Goal: Task Accomplishment & Management: Manage account settings

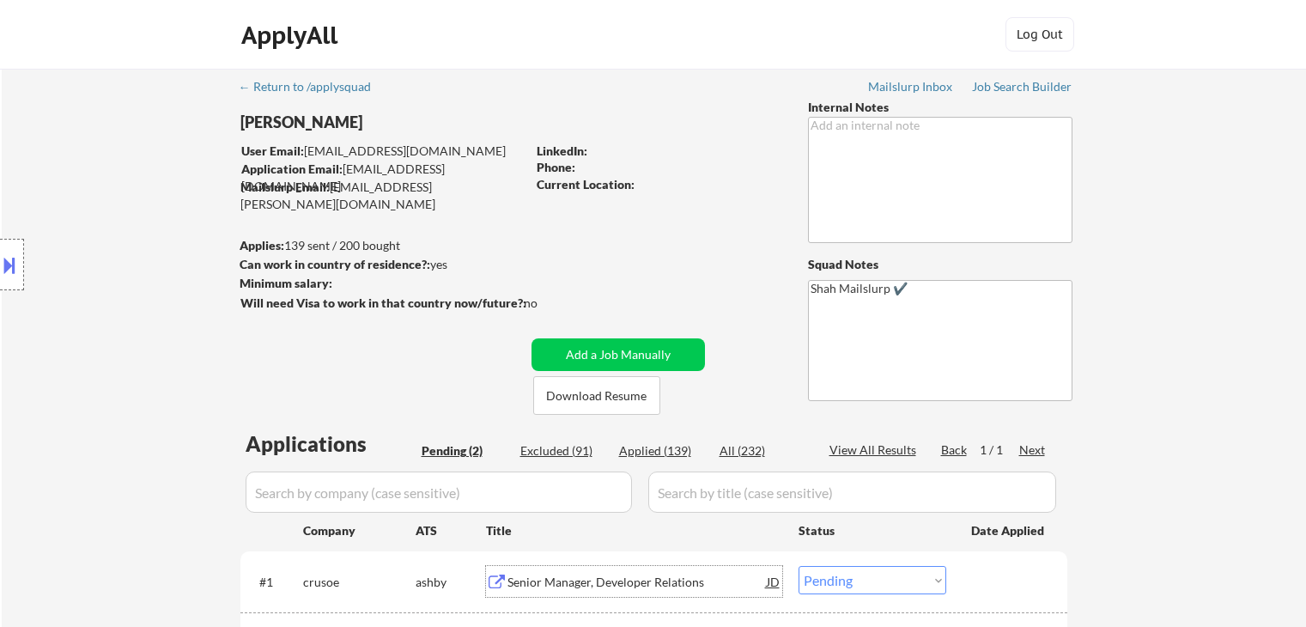
select select ""pending""
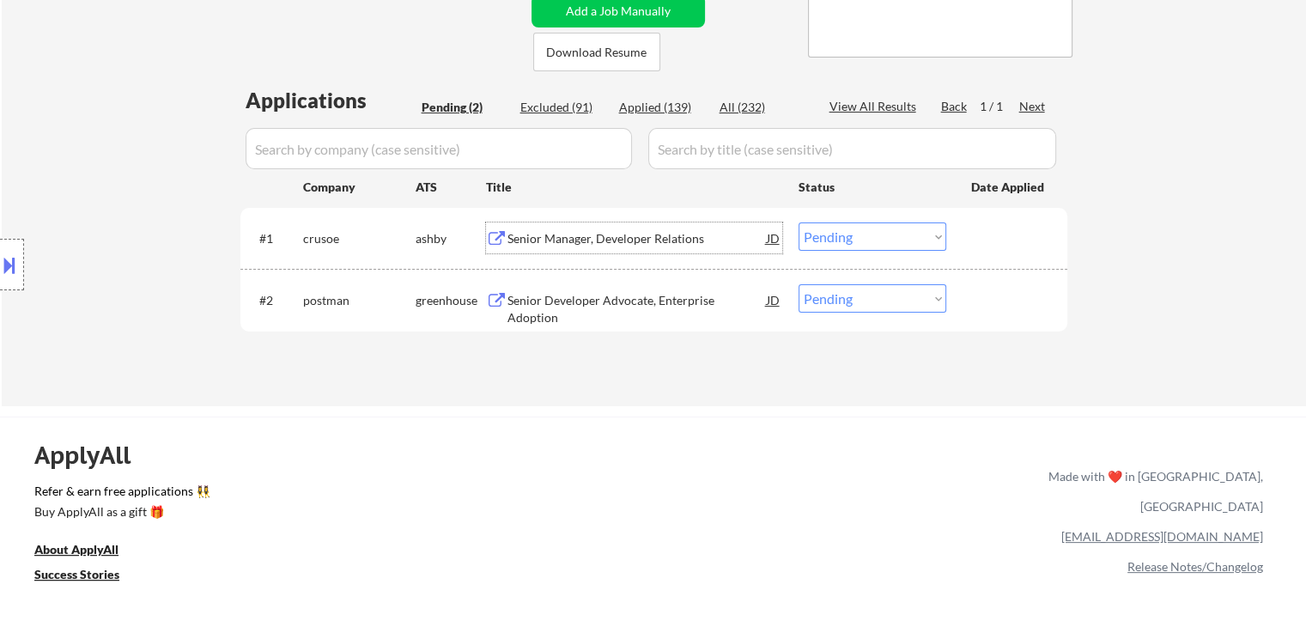
click at [588, 238] on div "Senior Manager, Developer Relations" at bounding box center [637, 238] width 259 height 17
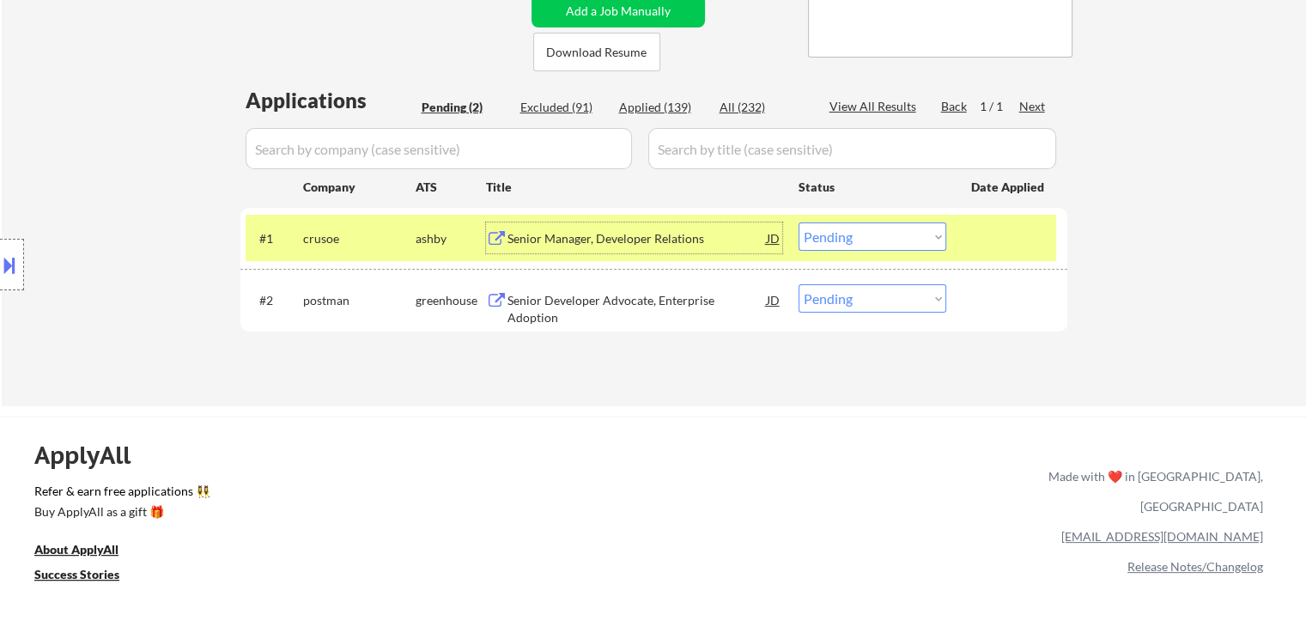
scroll to position [344, 0]
click at [587, 300] on div "Senior Developer Advocate, Enterprise Adoption" at bounding box center [637, 308] width 259 height 33
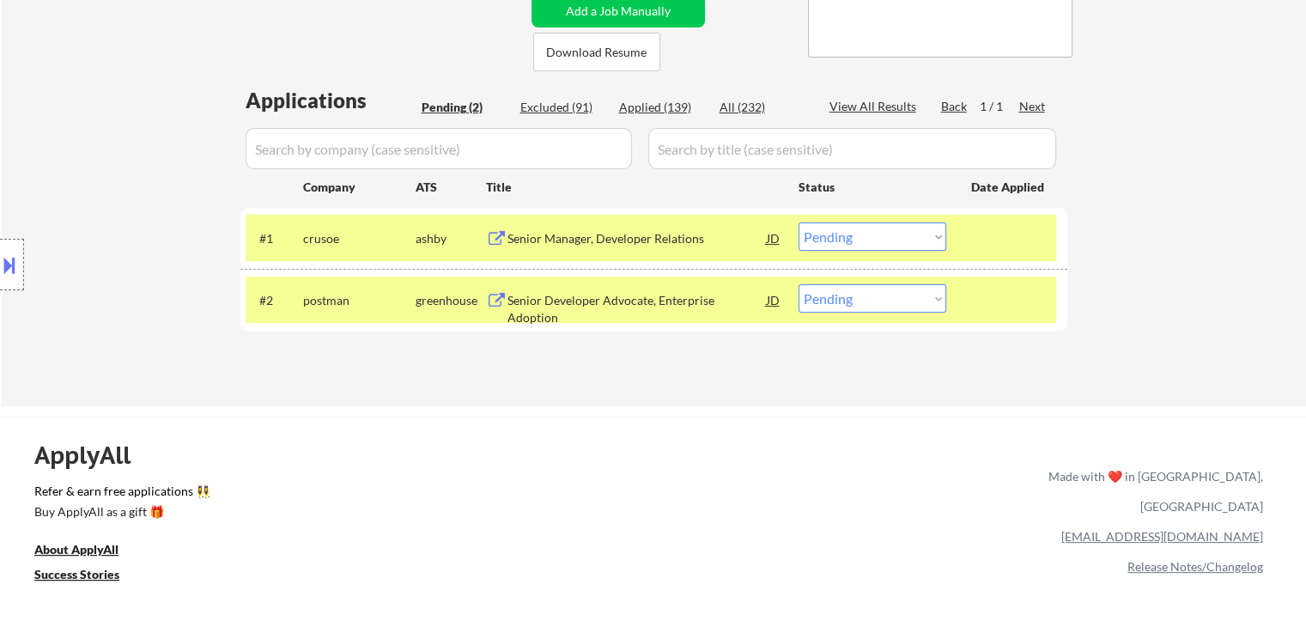
click at [2, 277] on button at bounding box center [9, 265] width 19 height 28
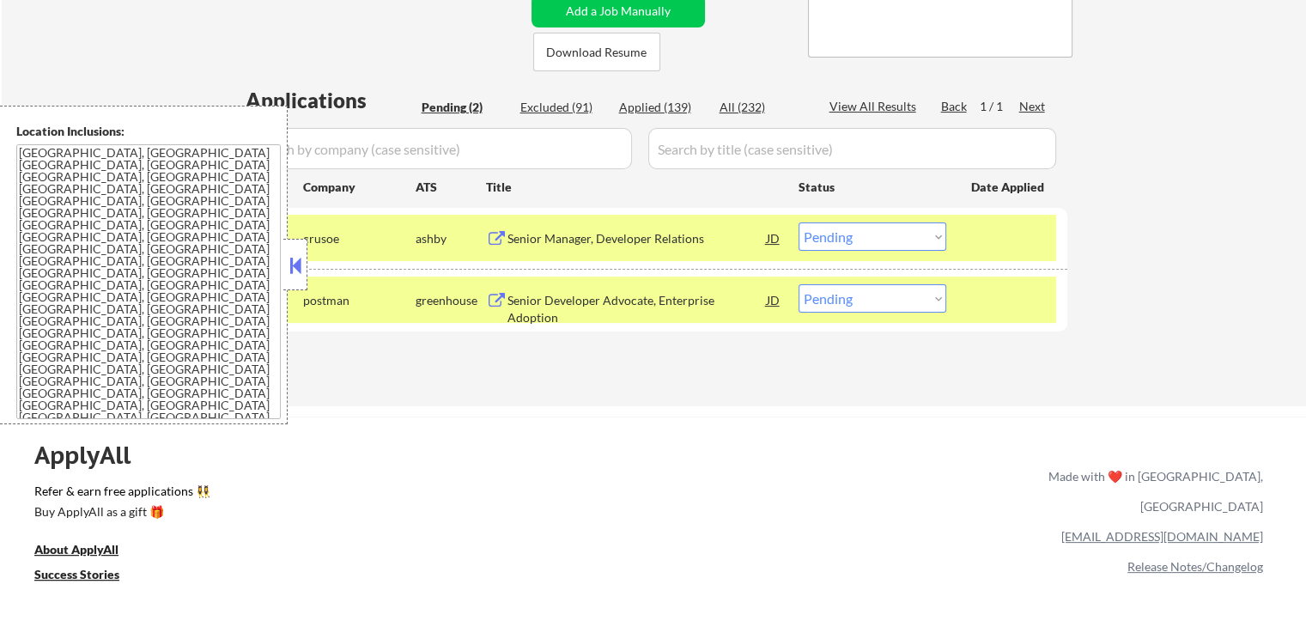
click at [300, 264] on button at bounding box center [295, 265] width 19 height 26
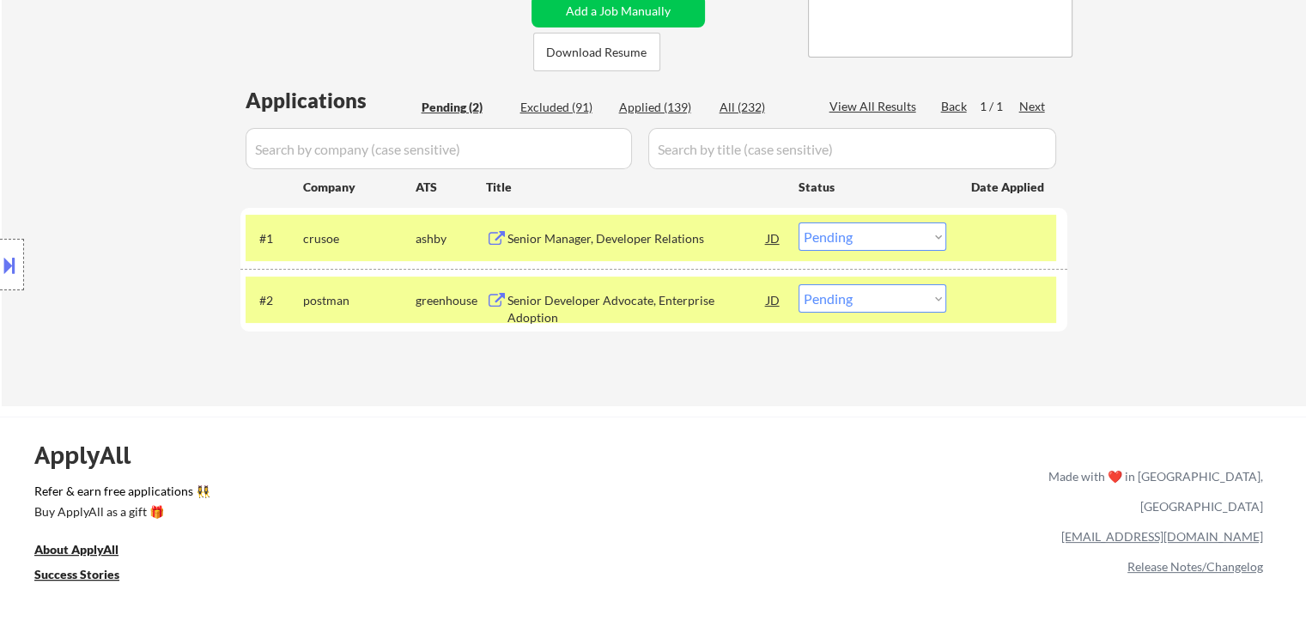
scroll to position [515, 0]
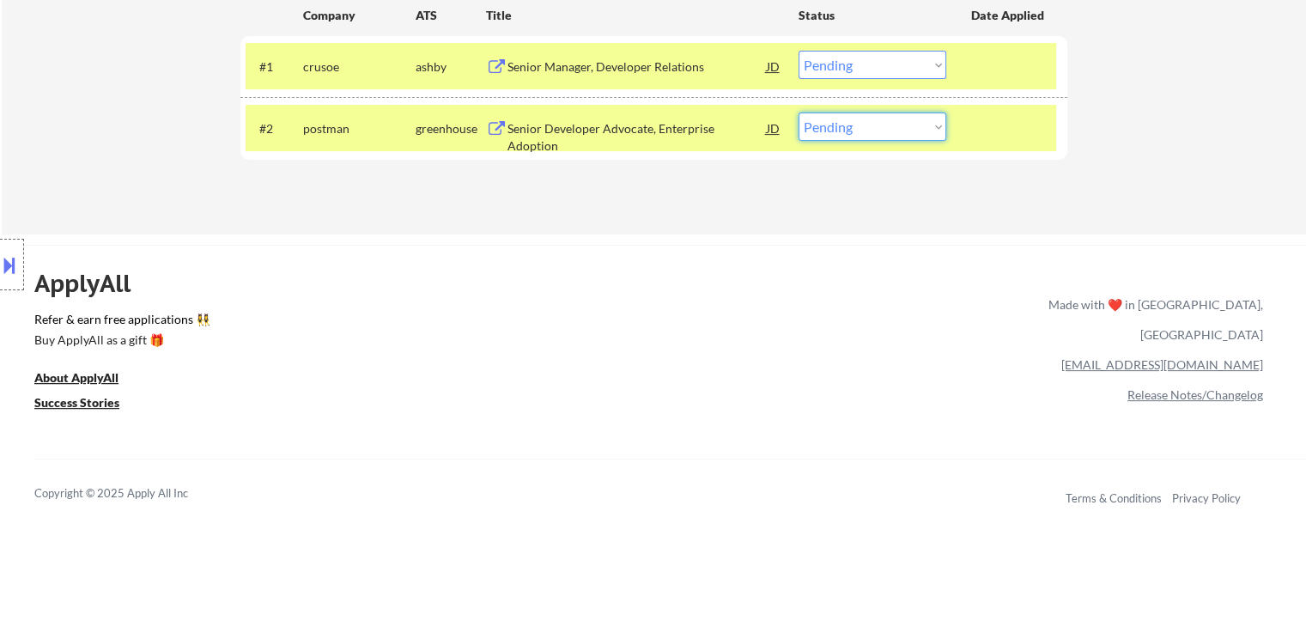
click at [883, 120] on select "Choose an option... Pending Applied Excluded (Questions) Excluded (Expired) Exc…" at bounding box center [873, 127] width 148 height 28
select select ""applied""
click at [799, 113] on select "Choose an option... Pending Applied Excluded (Questions) Excluded (Expired) Exc…" at bounding box center [873, 127] width 148 height 28
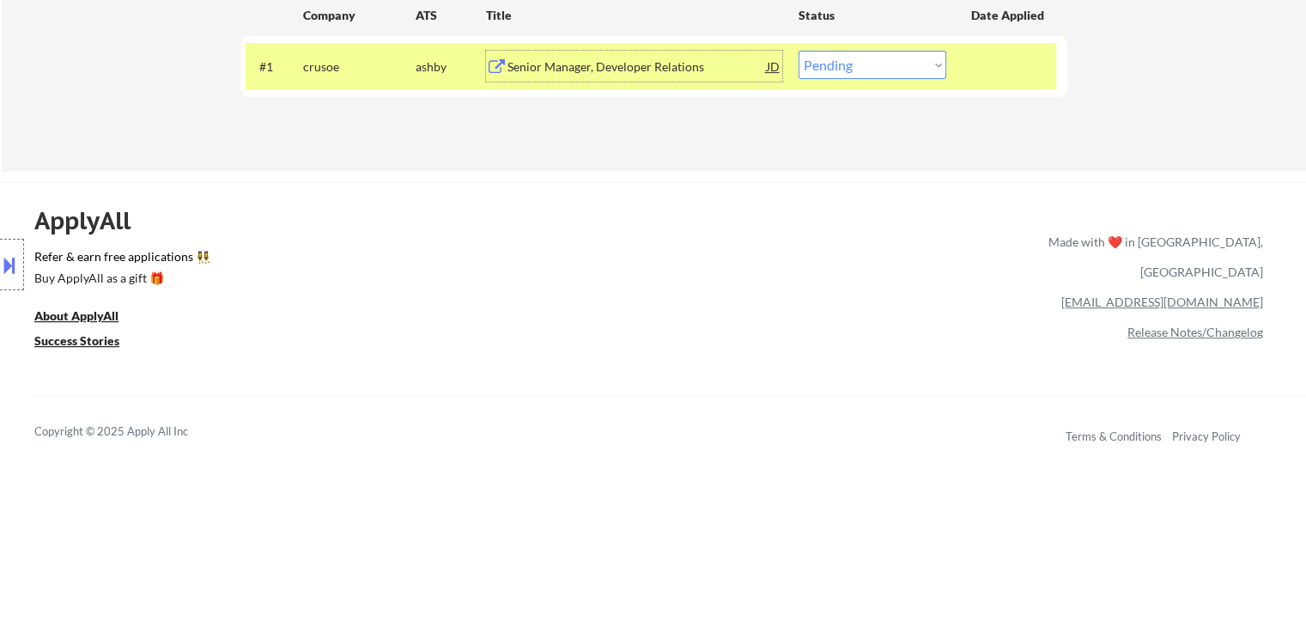
click at [645, 66] on div "Senior Manager, Developer Relations" at bounding box center [637, 66] width 259 height 17
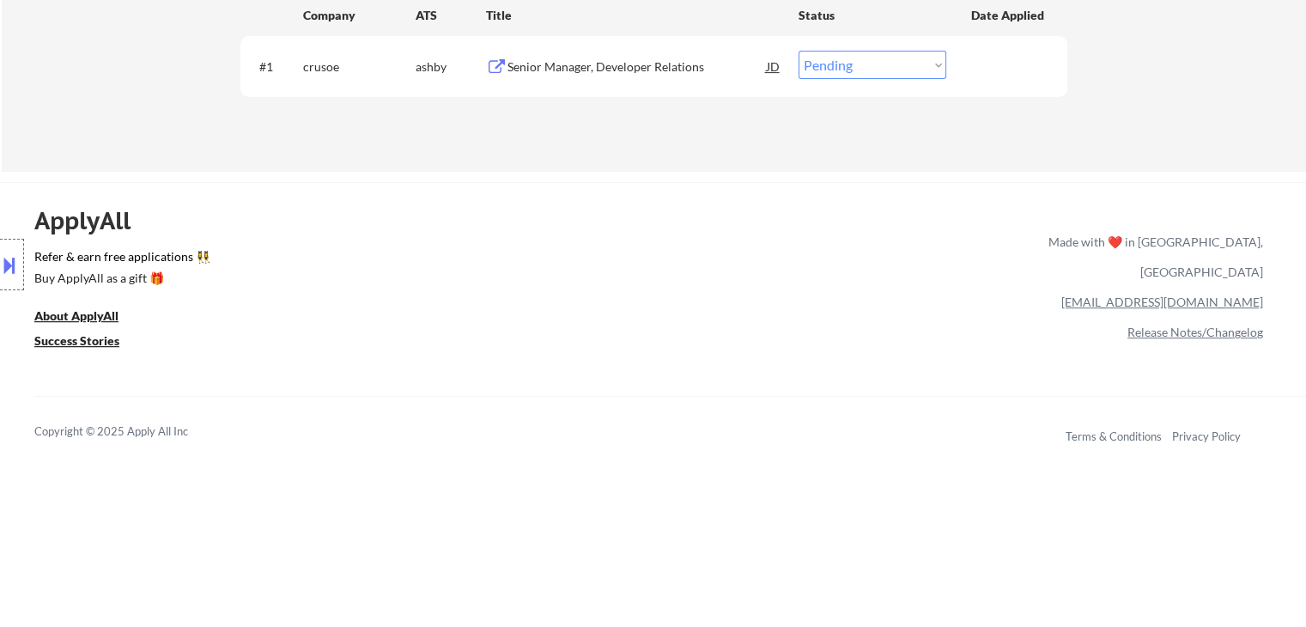
click at [0, 265] on button at bounding box center [9, 265] width 19 height 28
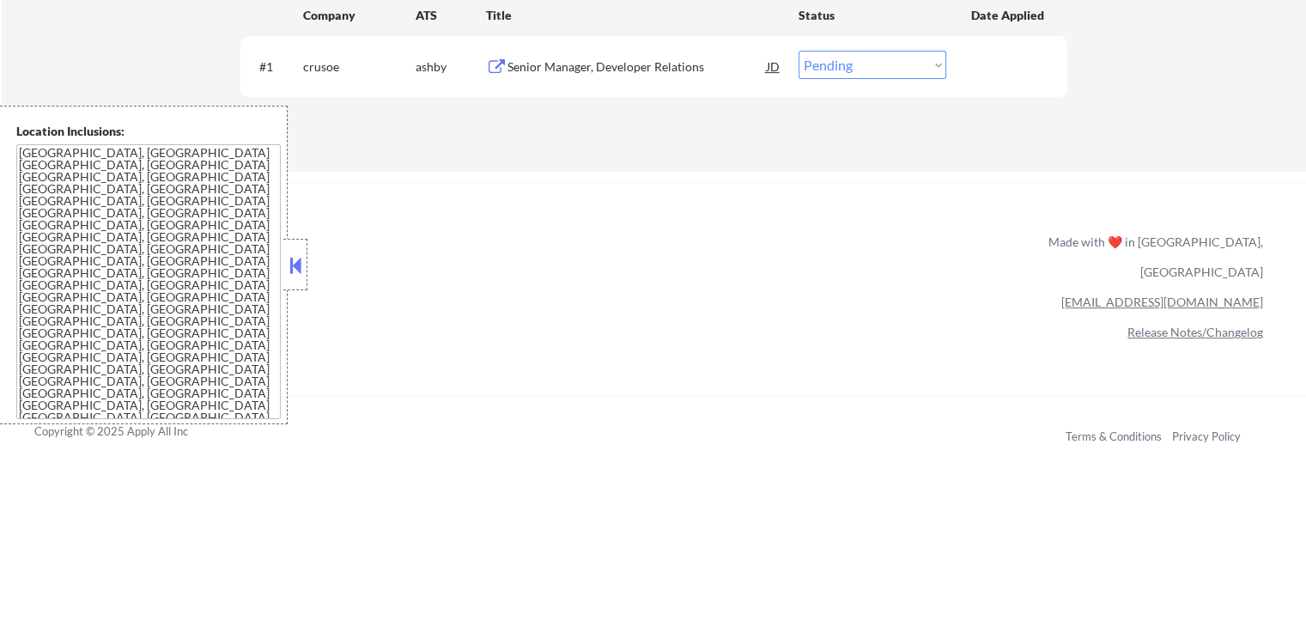
click at [833, 59] on select "Choose an option... Pending Applied Excluded (Questions) Excluded (Expired) Exc…" at bounding box center [873, 65] width 148 height 28
select select ""applied""
click at [799, 51] on select "Choose an option... Pending Applied Excluded (Questions) Excluded (Expired) Exc…" at bounding box center [873, 65] width 148 height 28
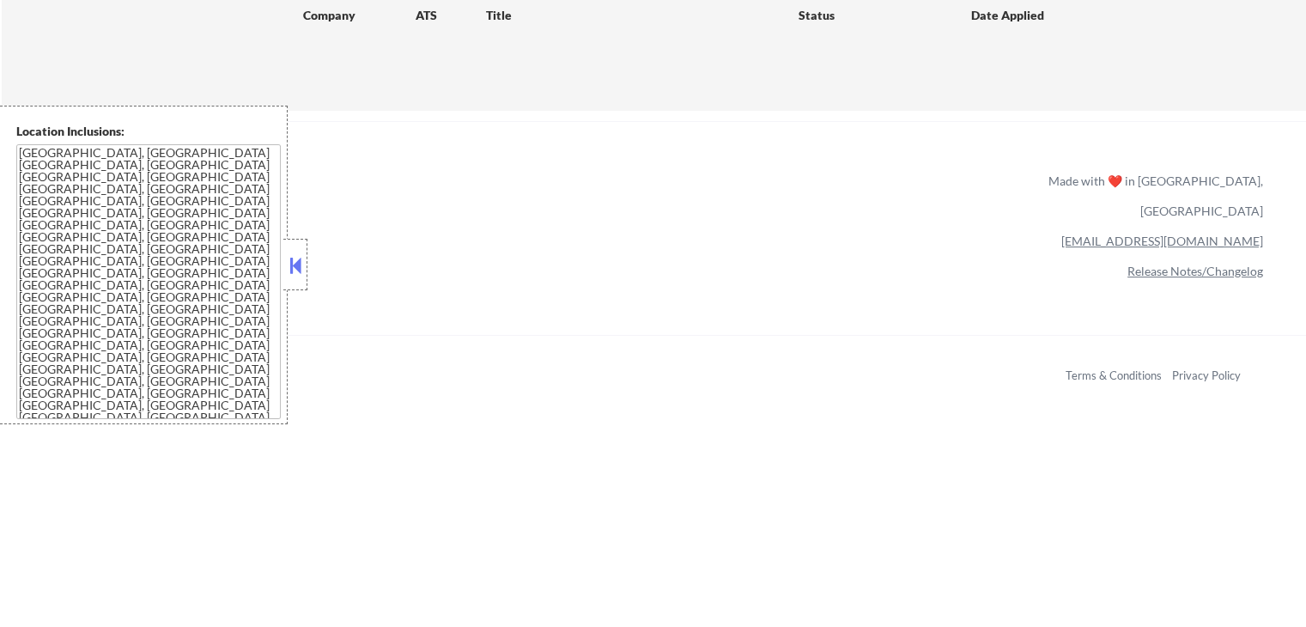
click at [295, 265] on button at bounding box center [295, 265] width 19 height 26
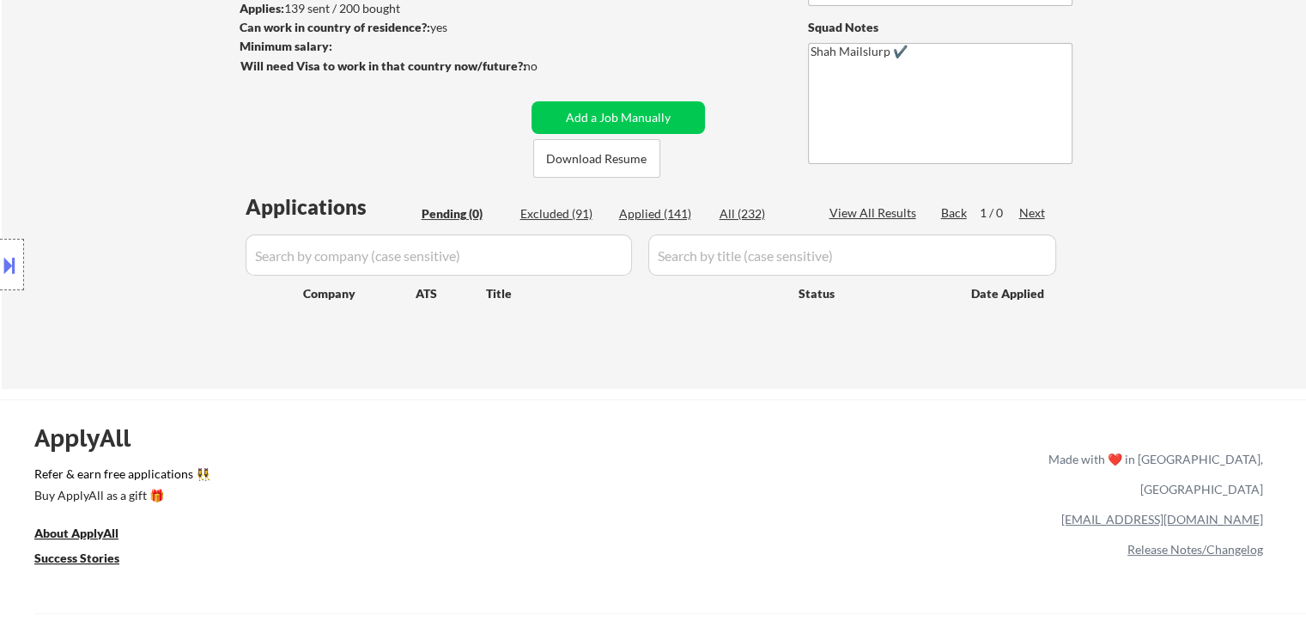
scroll to position [0, 0]
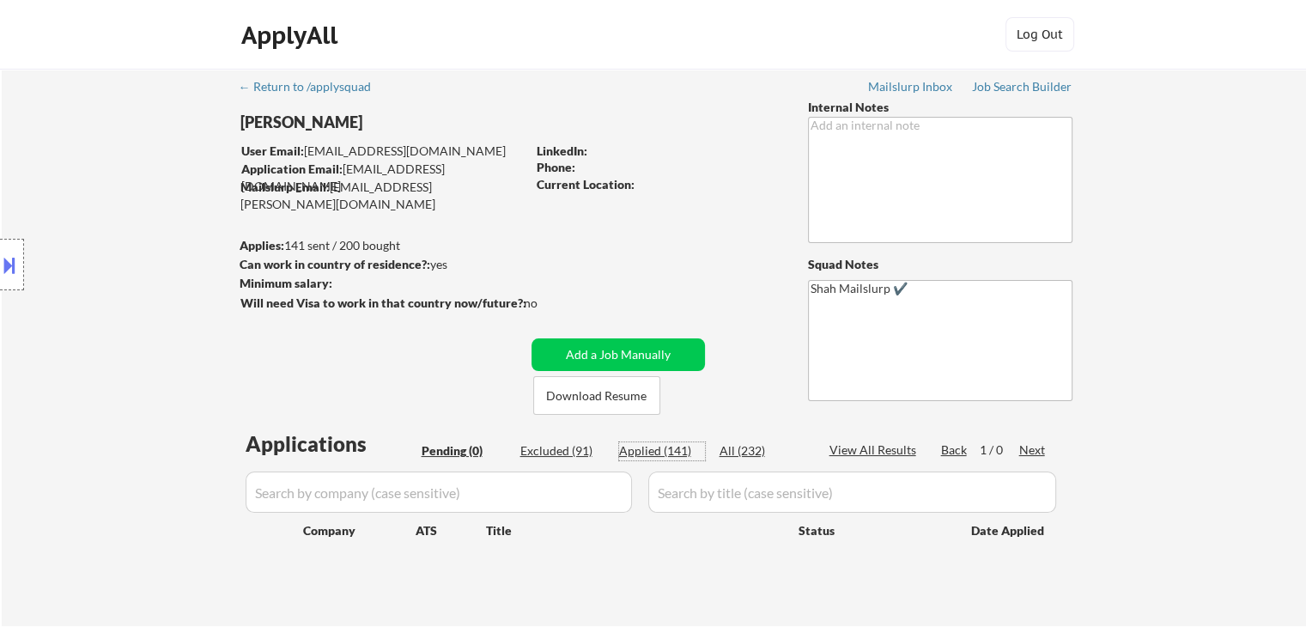
drag, startPoint x: 641, startPoint y: 452, endPoint x: 227, endPoint y: 21, distance: 597.7
click at [642, 453] on div "Applied (141)" at bounding box center [662, 450] width 86 height 17
select select ""applied""
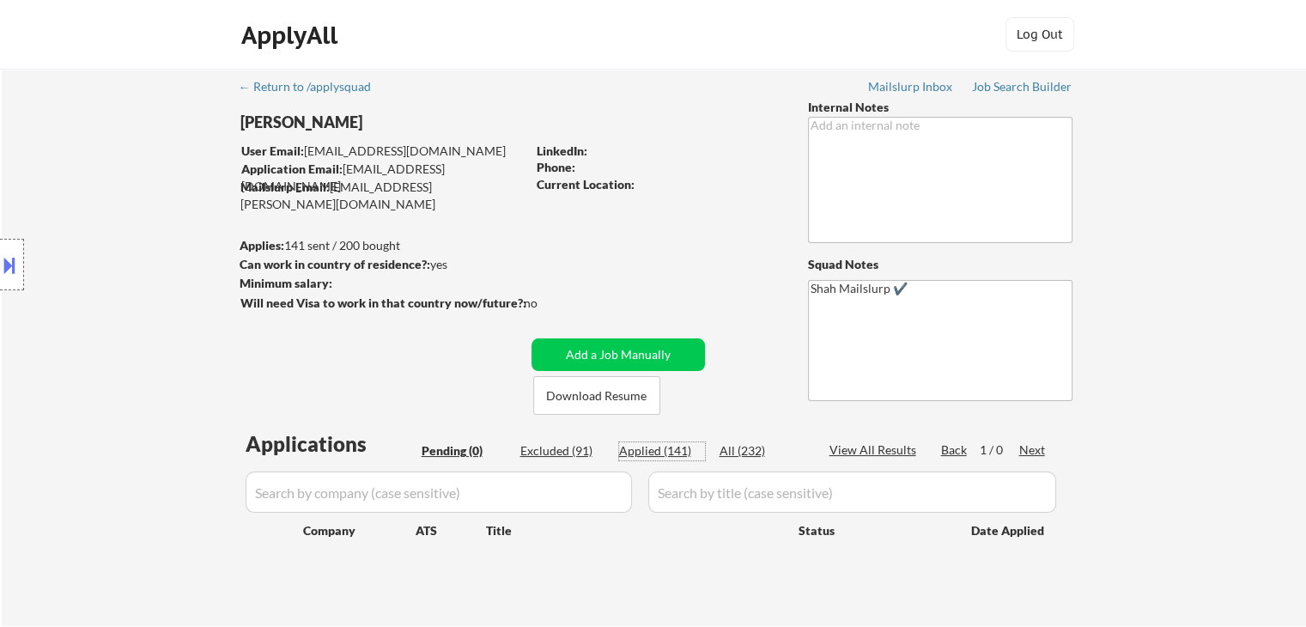
select select ""applied""
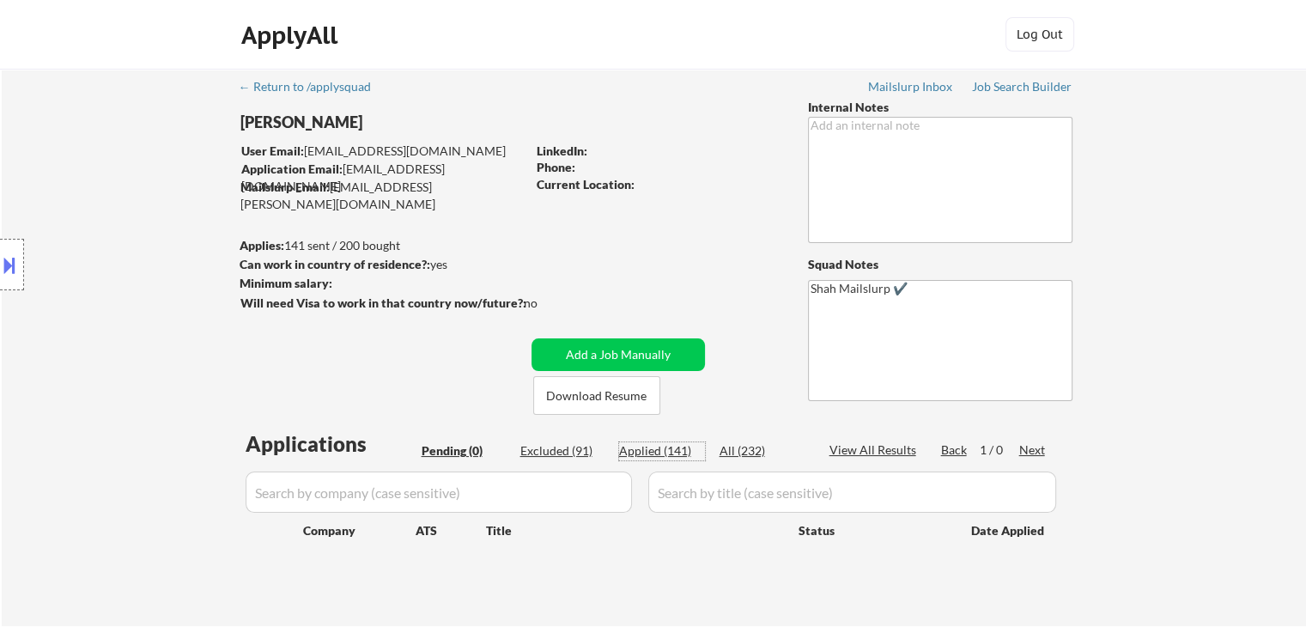
select select ""applied""
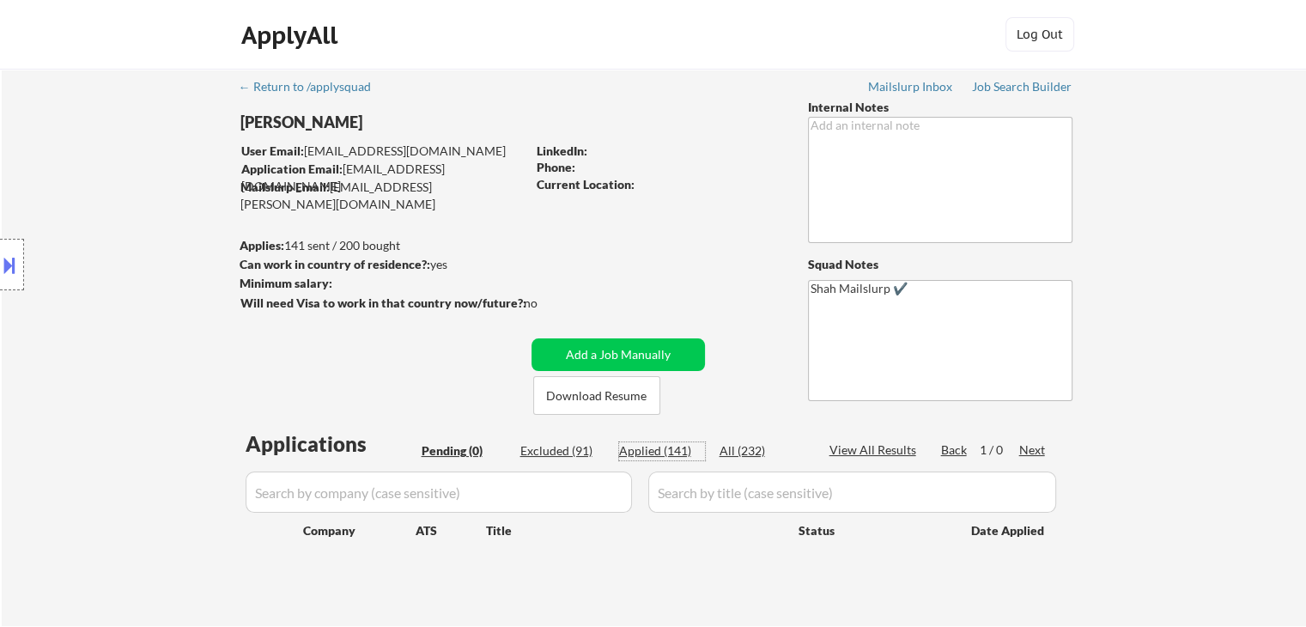
select select ""applied""
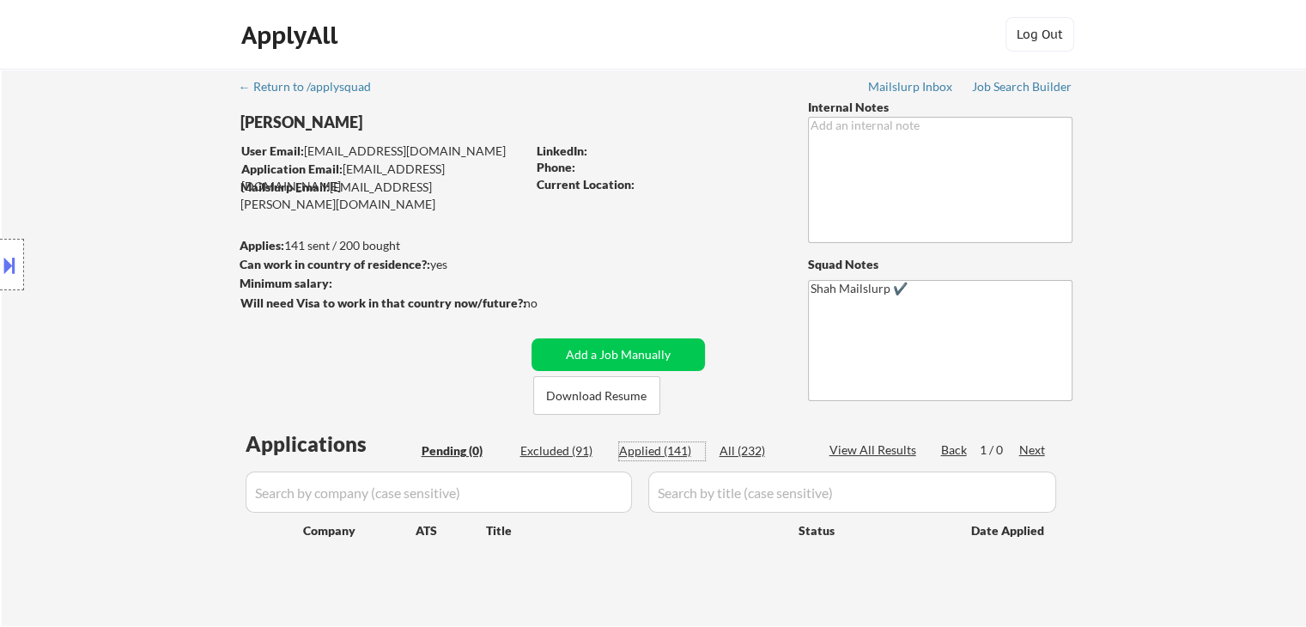
select select ""applied""
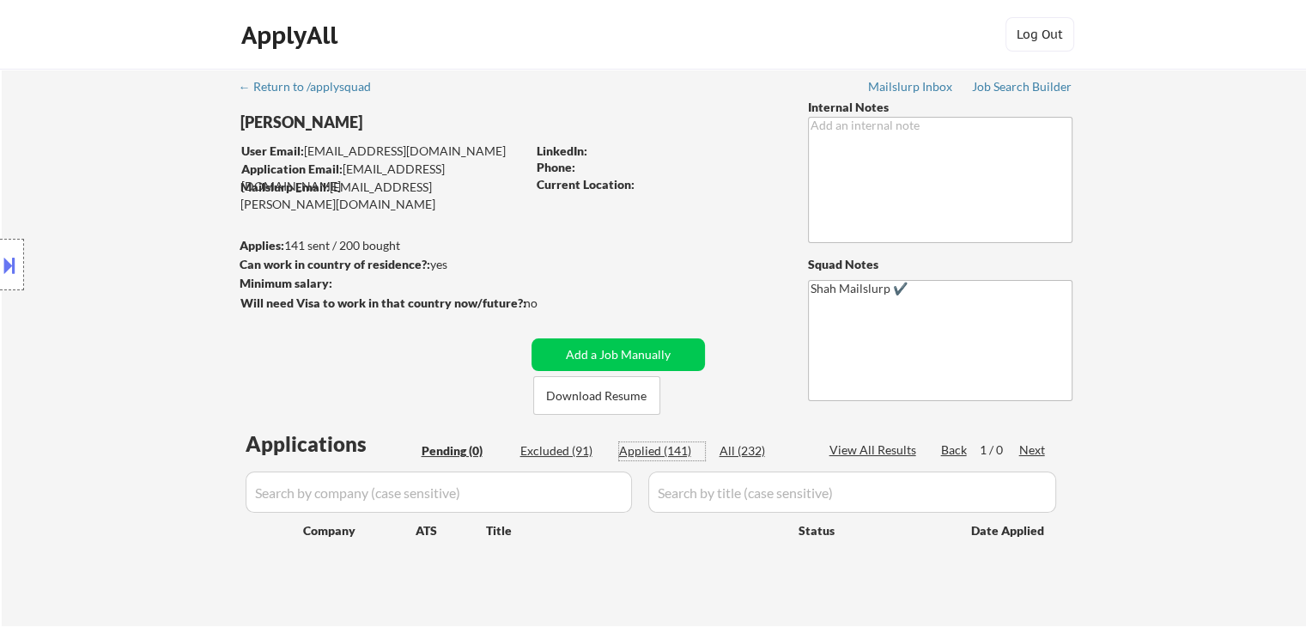
select select ""applied""
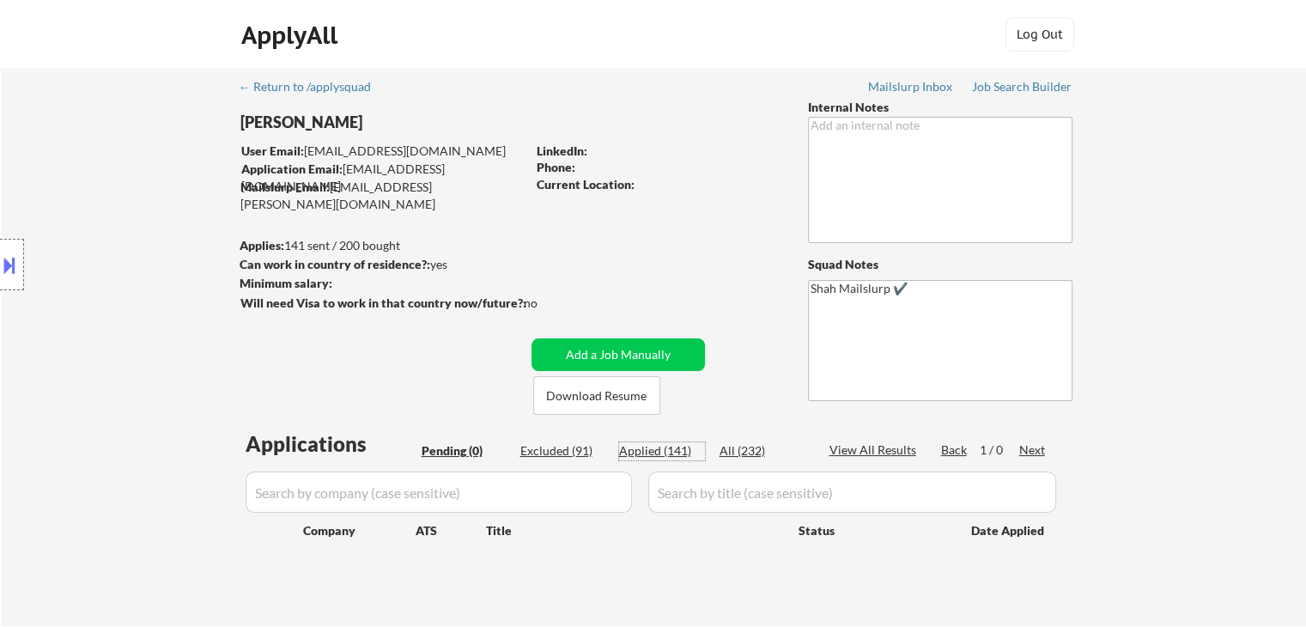
select select ""applied""
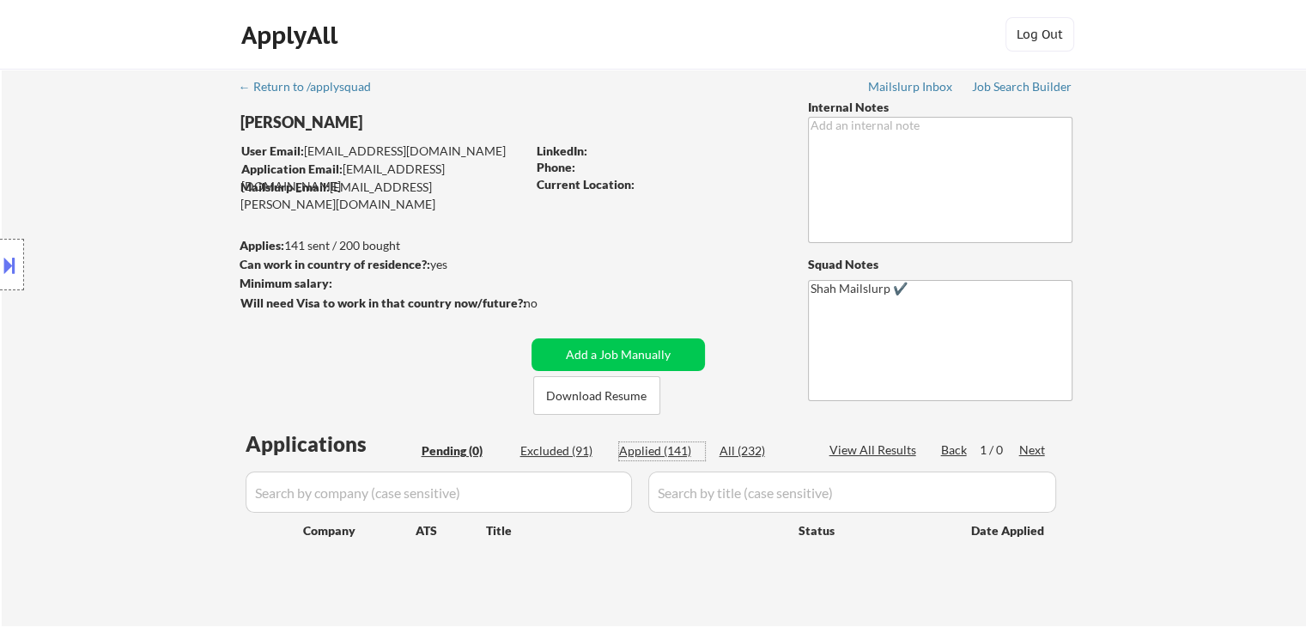
select select ""applied""
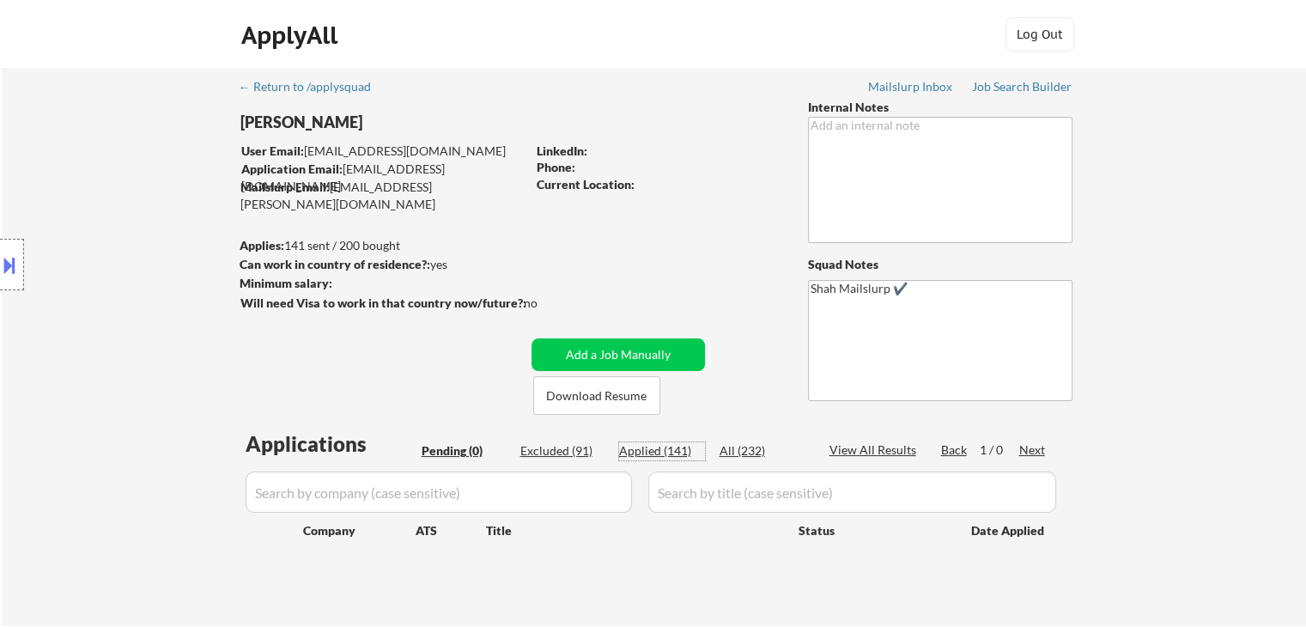
select select ""applied""
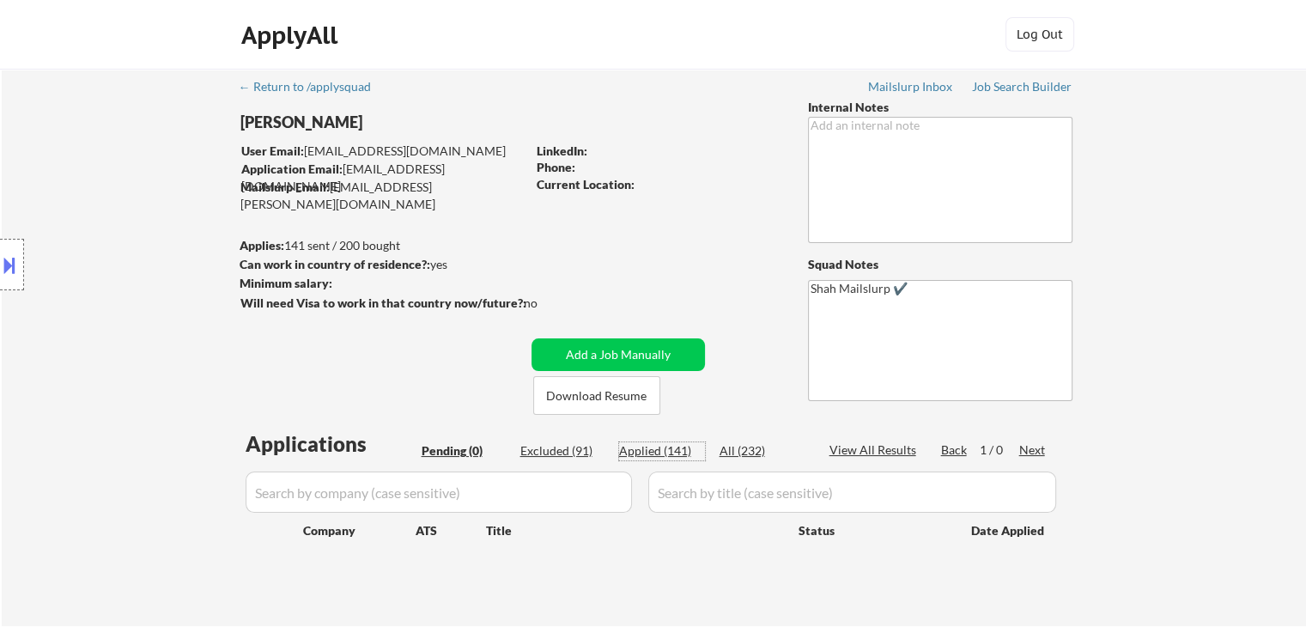
select select ""applied""
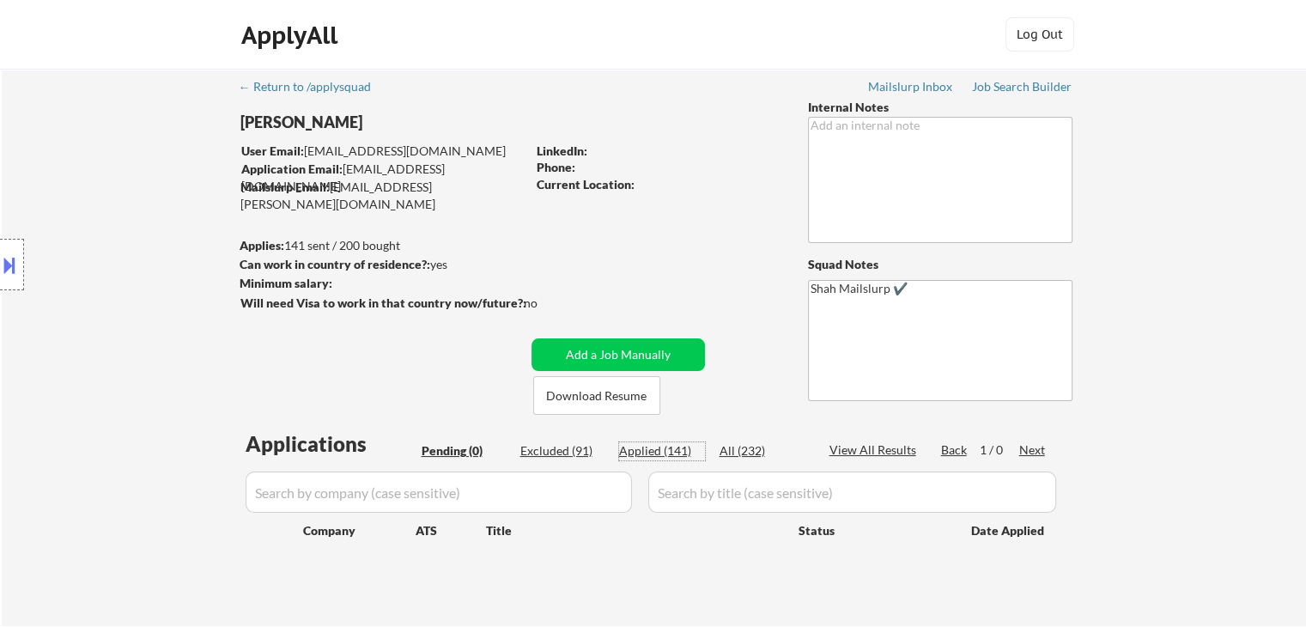
select select ""applied""
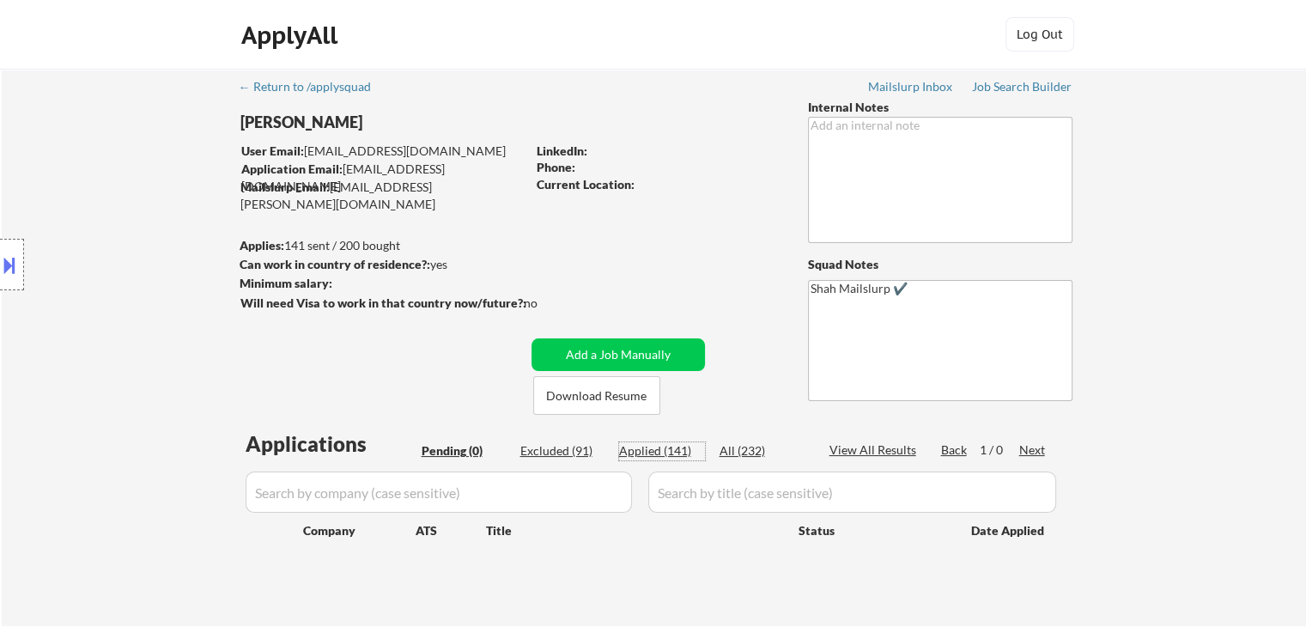
select select ""applied""
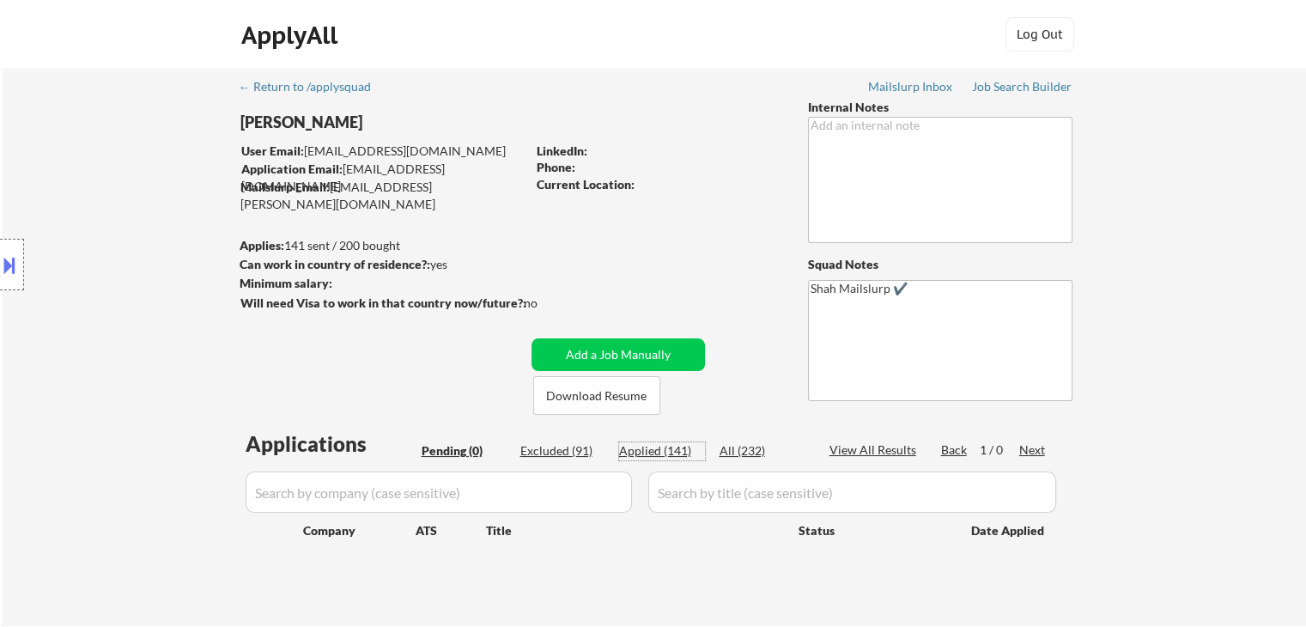
select select ""applied""
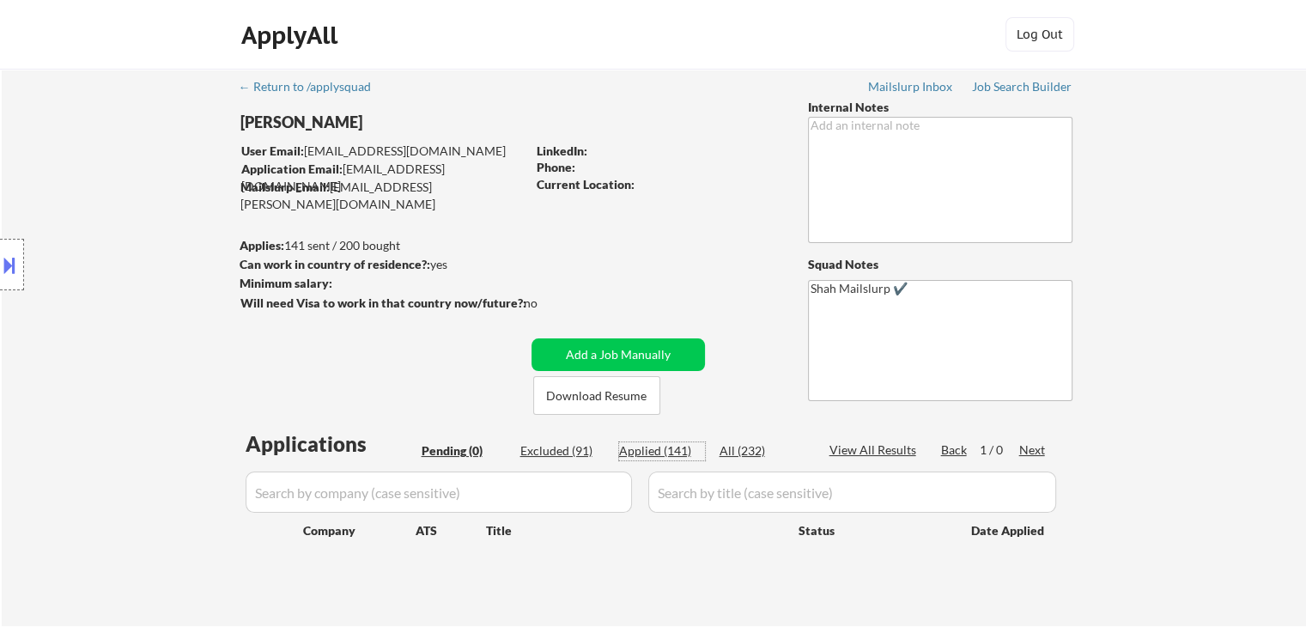
select select ""applied""
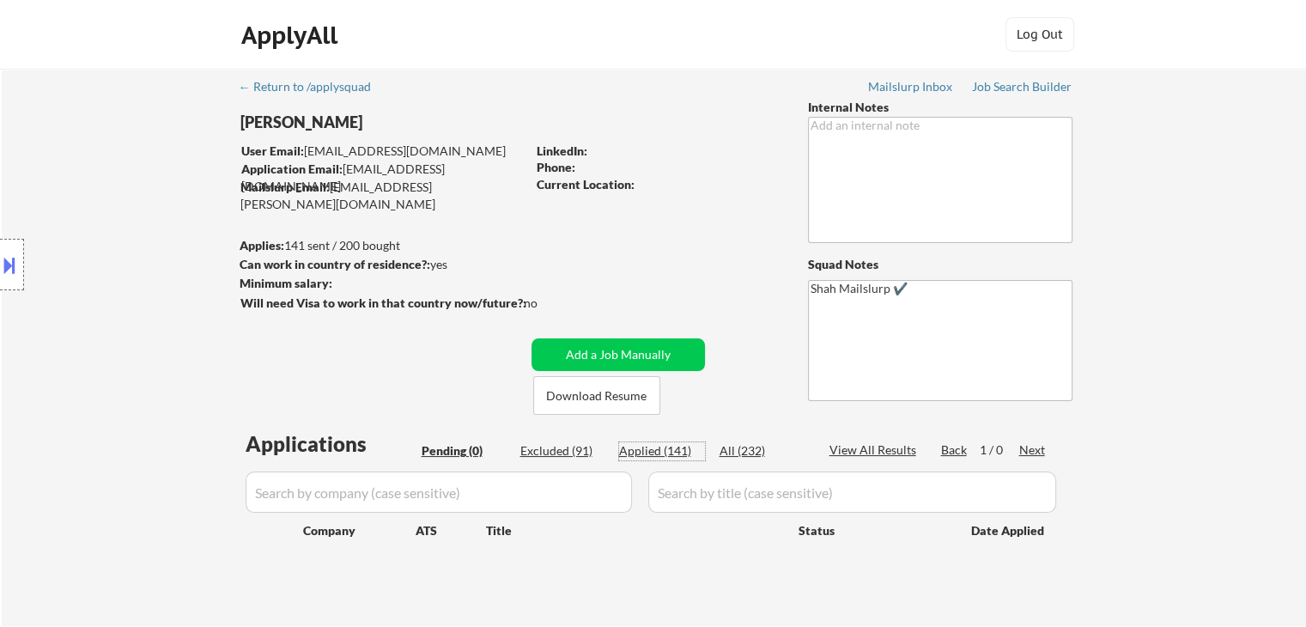
select select ""applied""
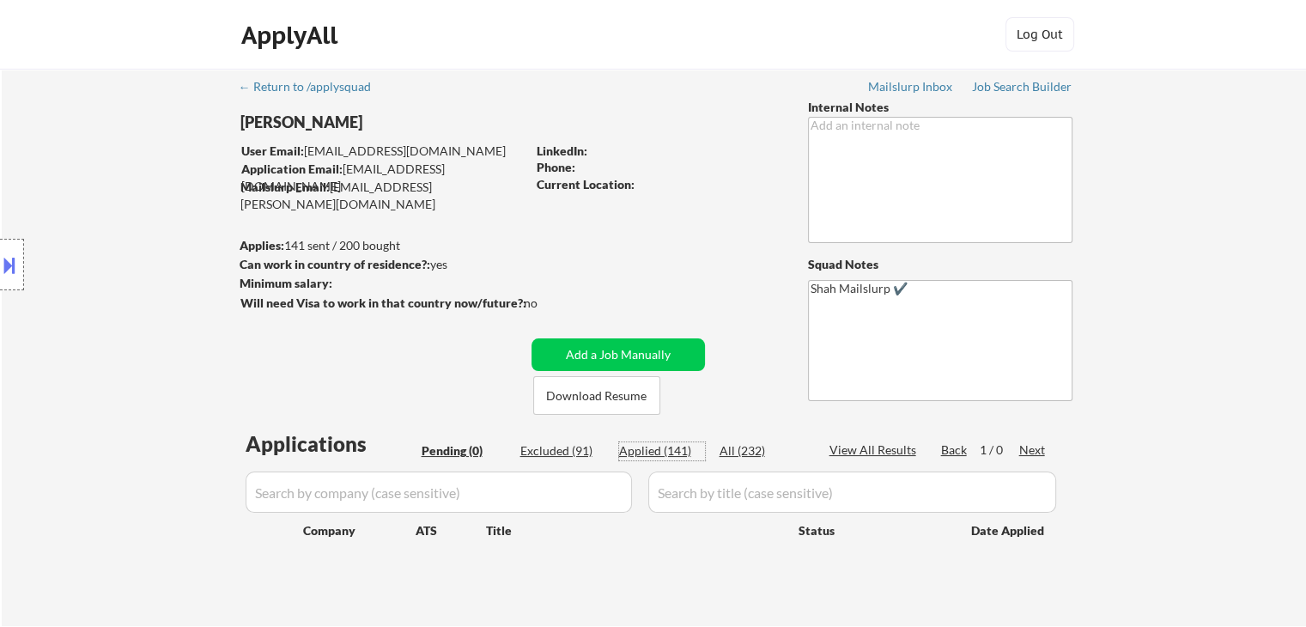
select select ""applied""
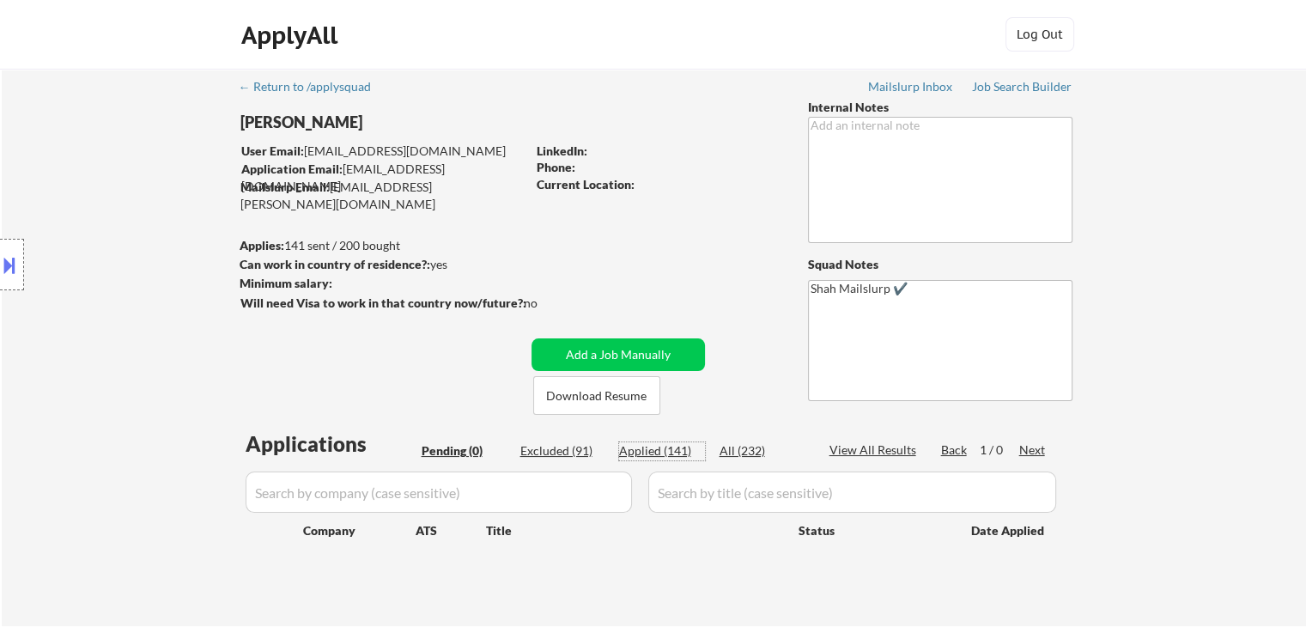
select select ""applied""
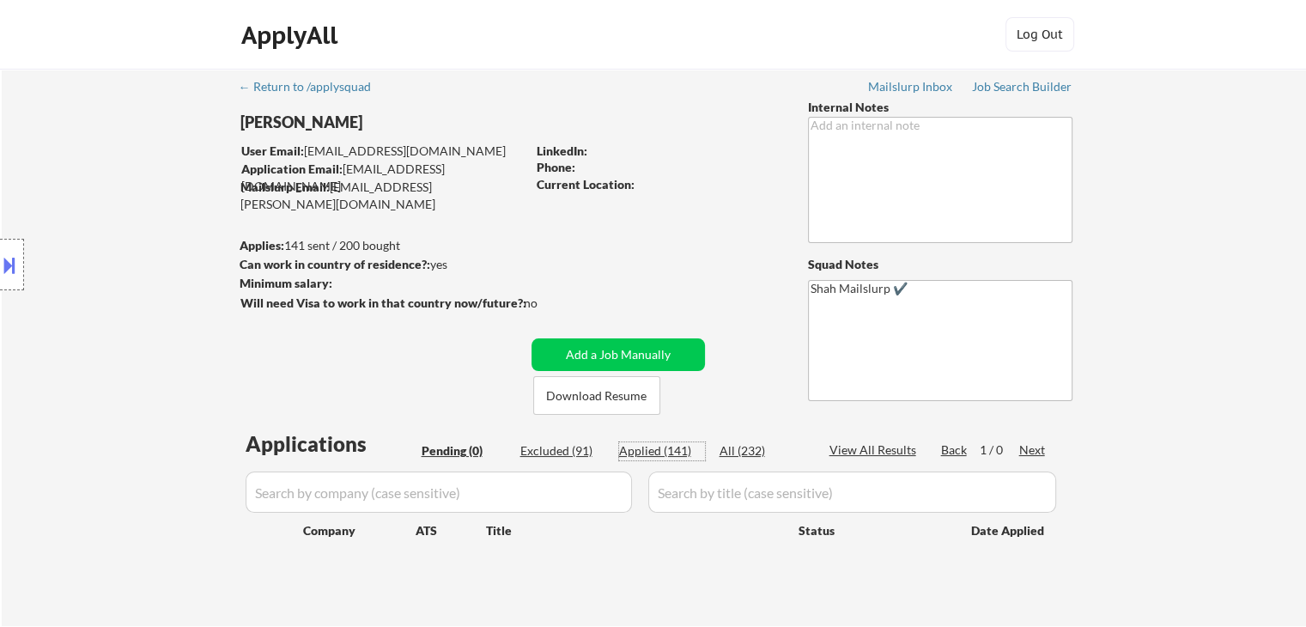
select select ""applied""
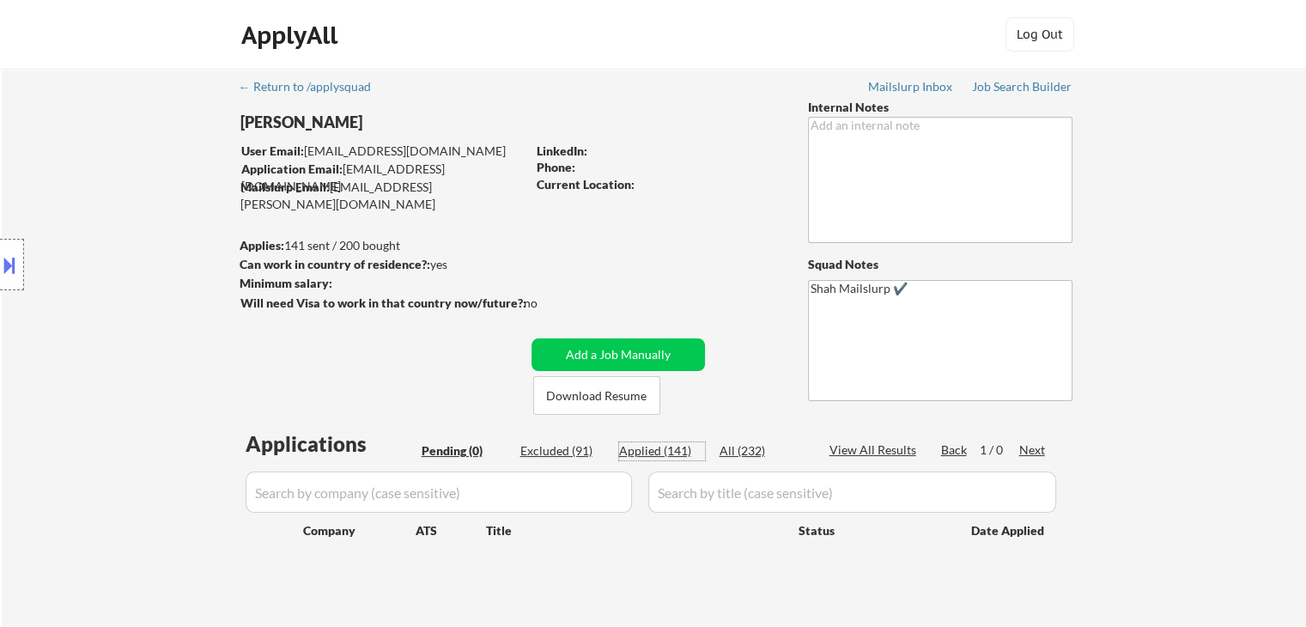
select select ""applied""
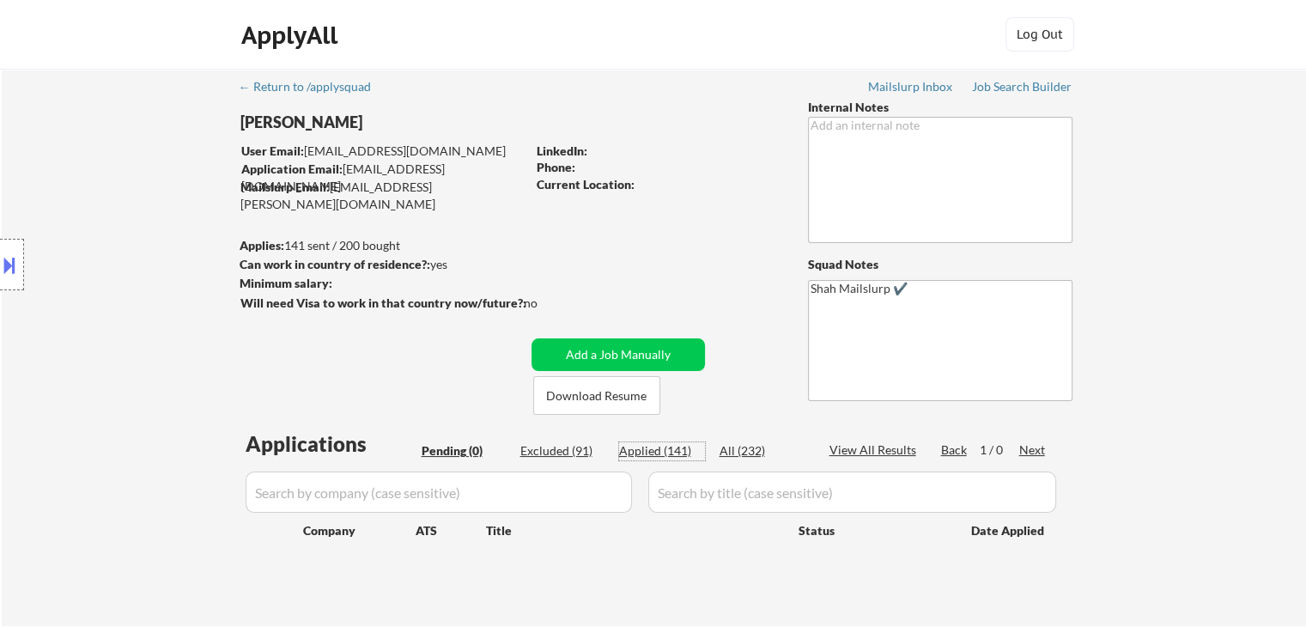
select select ""applied""
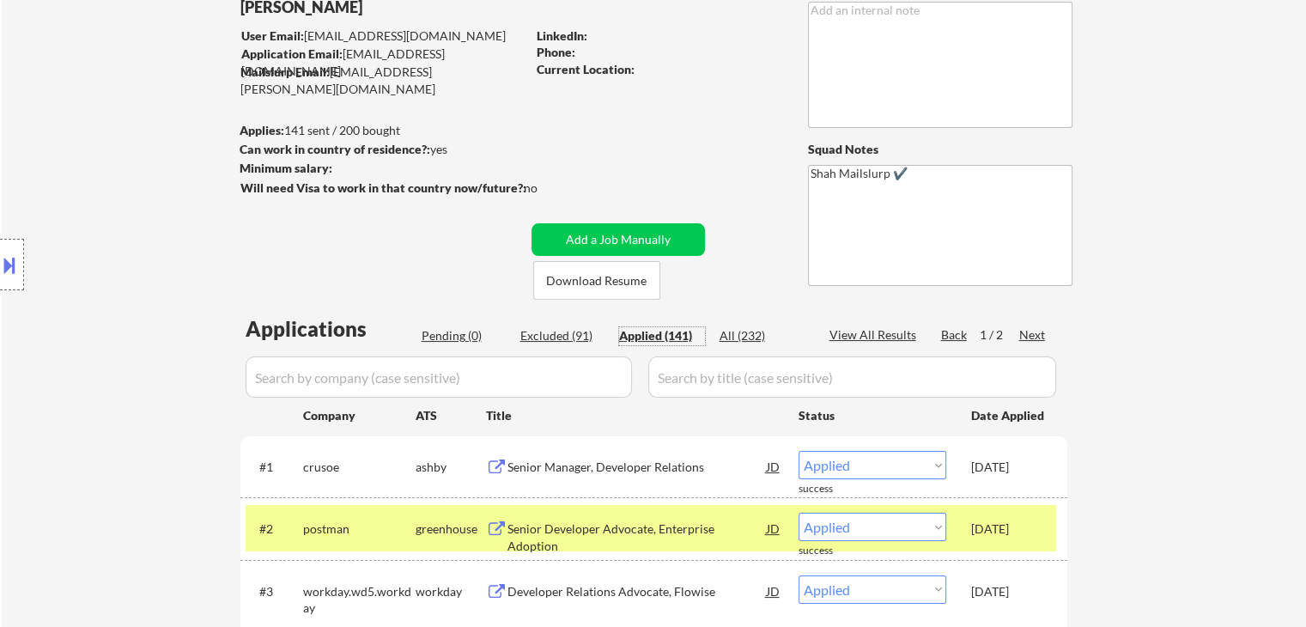
scroll to position [86, 0]
